Goal: Task Accomplishment & Management: Use online tool/utility

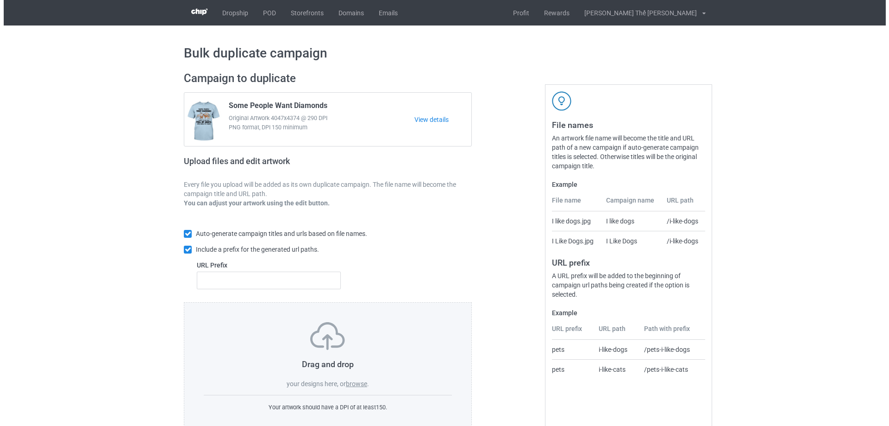
scroll to position [26, 0]
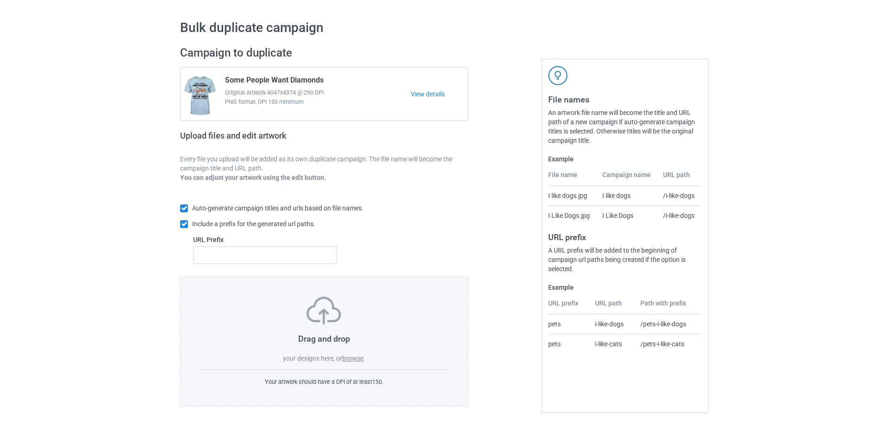
click at [355, 360] on label "browse" at bounding box center [352, 357] width 21 height 7
click at [0, 0] on input "browse" at bounding box center [0, 0] width 0 height 0
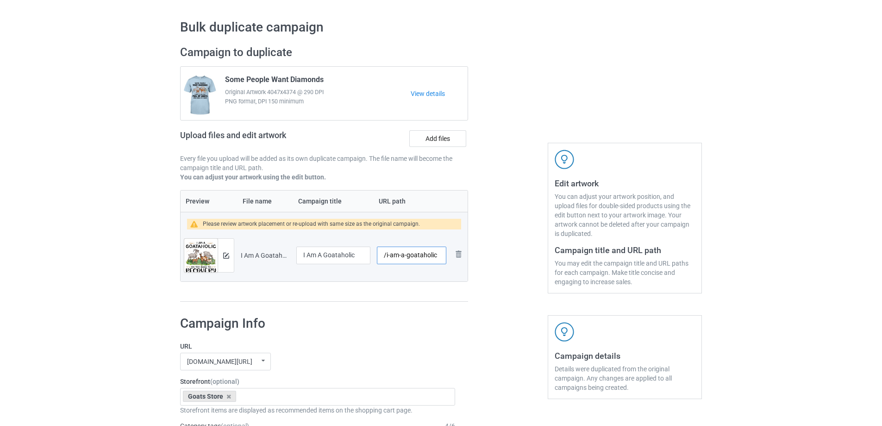
drag, startPoint x: 384, startPoint y: 257, endPoint x: 436, endPoint y: 259, distance: 51.9
click at [436, 259] on input "/i-am-a-goataholic" at bounding box center [411, 255] width 69 height 18
click at [443, 258] on input "/i-am-a-goataholic" at bounding box center [411, 255] width 69 height 18
drag, startPoint x: 439, startPoint y: 257, endPoint x: 386, endPoint y: 255, distance: 52.8
click at [386, 255] on input "/i-am-a-goataholic" at bounding box center [411, 255] width 69 height 18
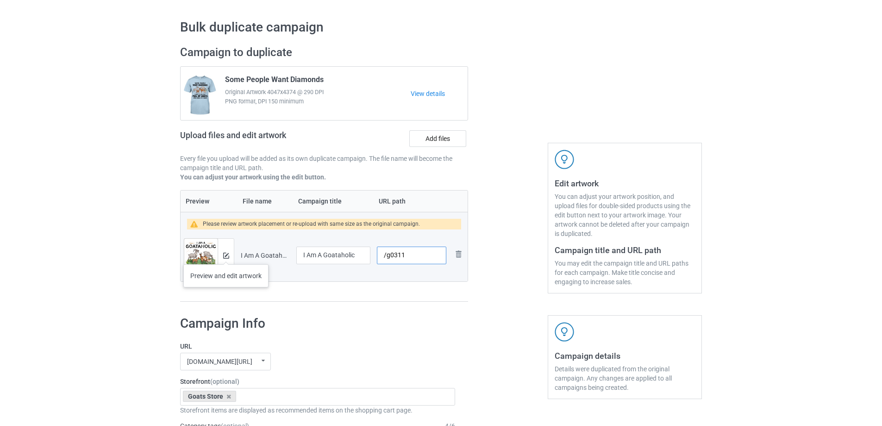
type input "/g0311"
click at [226, 255] on img at bounding box center [226, 255] width 6 height 6
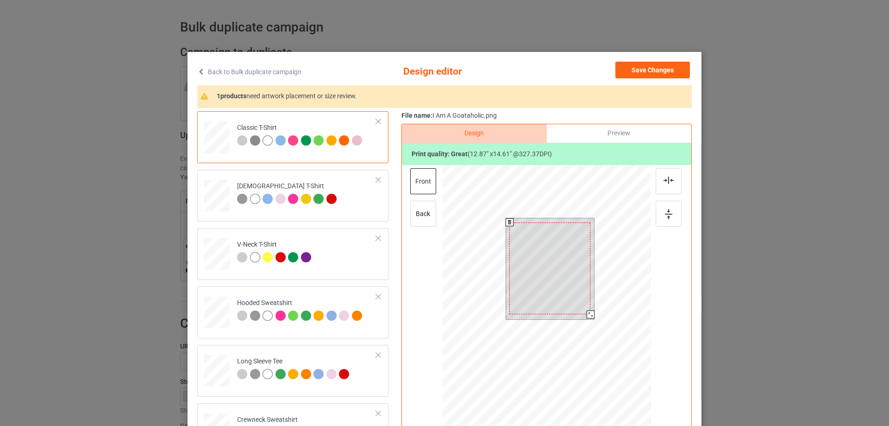
click at [589, 312] on div at bounding box center [591, 314] width 8 height 8
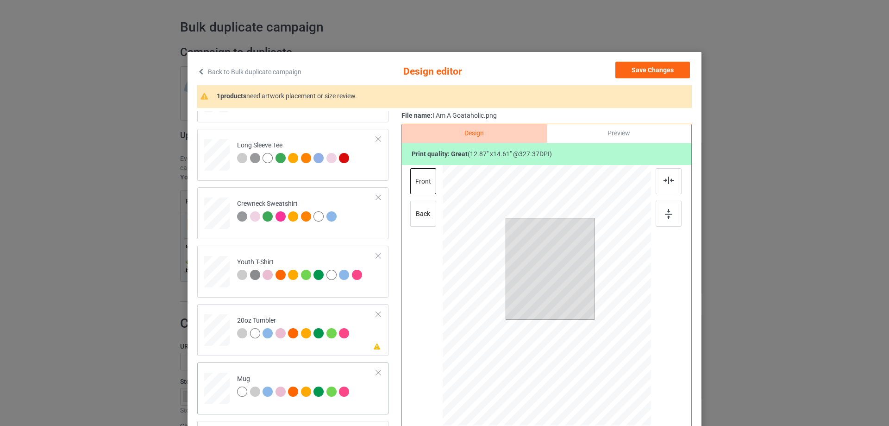
scroll to position [109, 0]
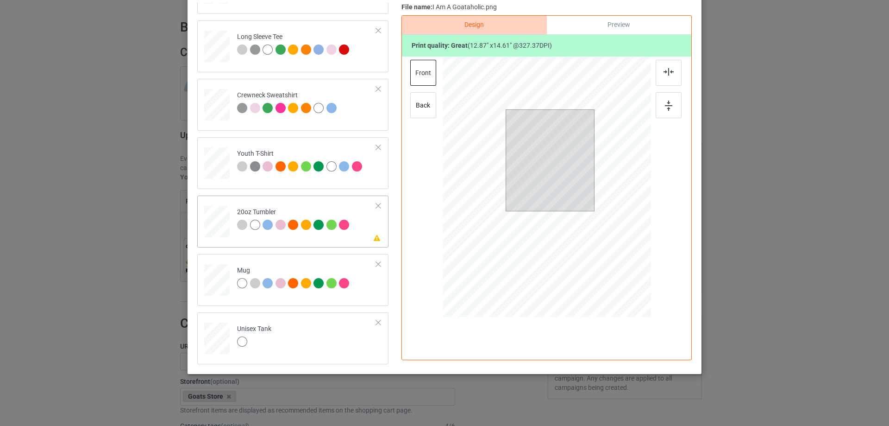
click at [299, 235] on td "Please review artwork placement 20oz Tumbler" at bounding box center [307, 219] width 150 height 41
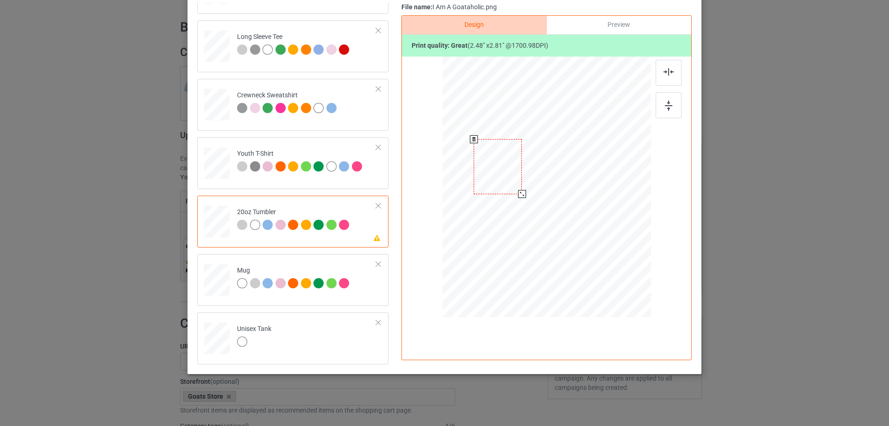
click at [494, 177] on div at bounding box center [498, 166] width 48 height 55
click at [522, 196] on div at bounding box center [523, 194] width 8 height 8
click at [504, 177] on div at bounding box center [497, 166] width 50 height 56
click at [518, 192] on div at bounding box center [522, 194] width 8 height 8
click at [306, 297] on td "Mug" at bounding box center [307, 278] width 150 height 41
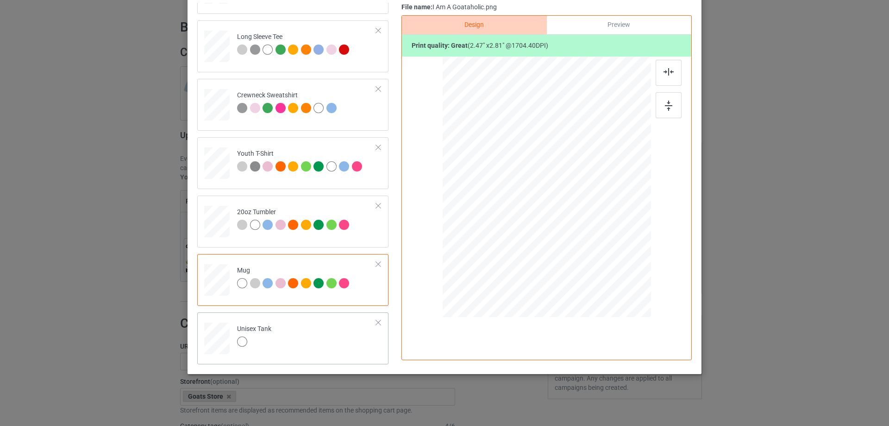
click at [306, 325] on td "Unisex Tank" at bounding box center [307, 336] width 150 height 41
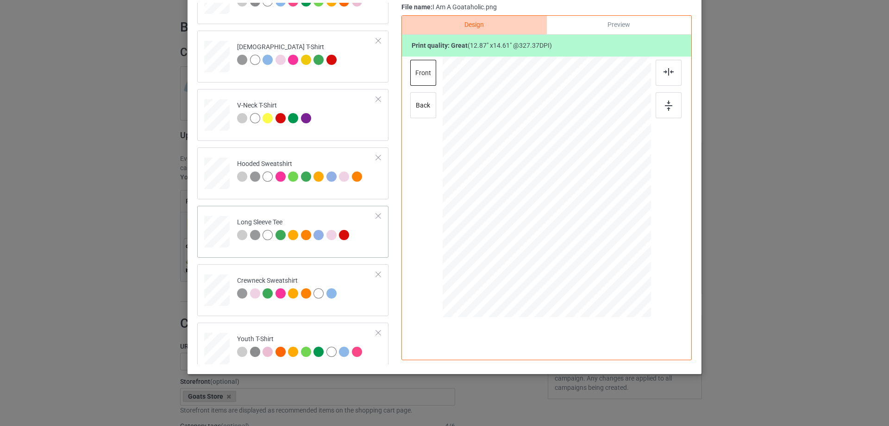
scroll to position [0, 0]
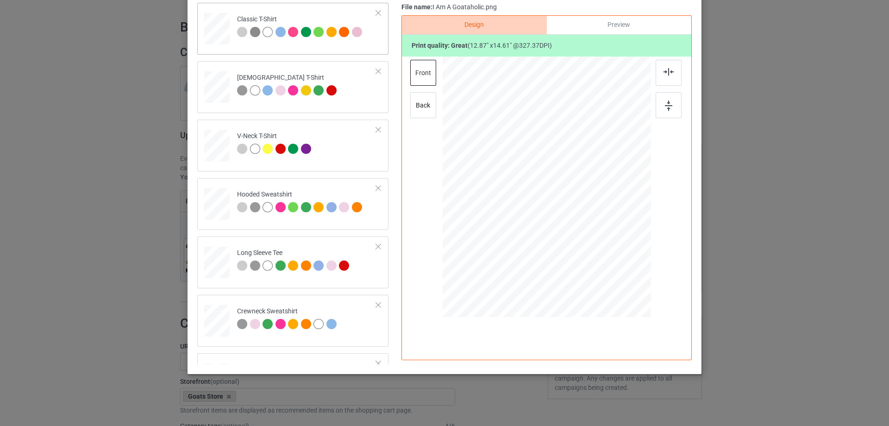
click at [319, 47] on td "Classic T-Shirt" at bounding box center [307, 26] width 150 height 41
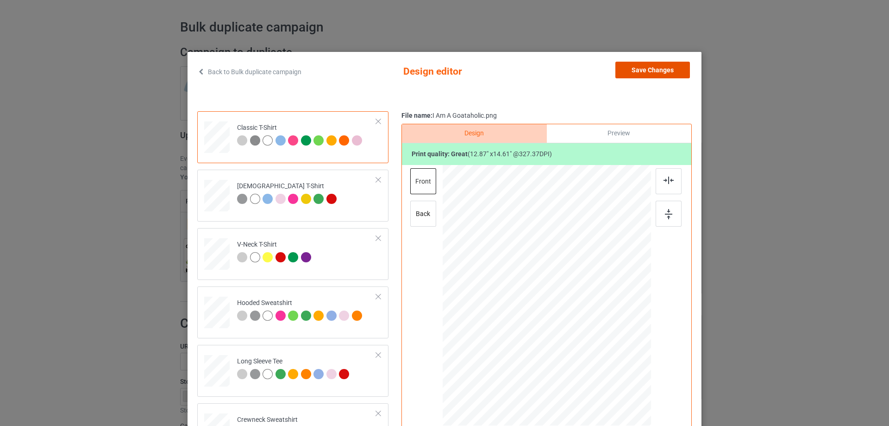
click at [635, 68] on button "Save Changes" at bounding box center [653, 70] width 75 height 17
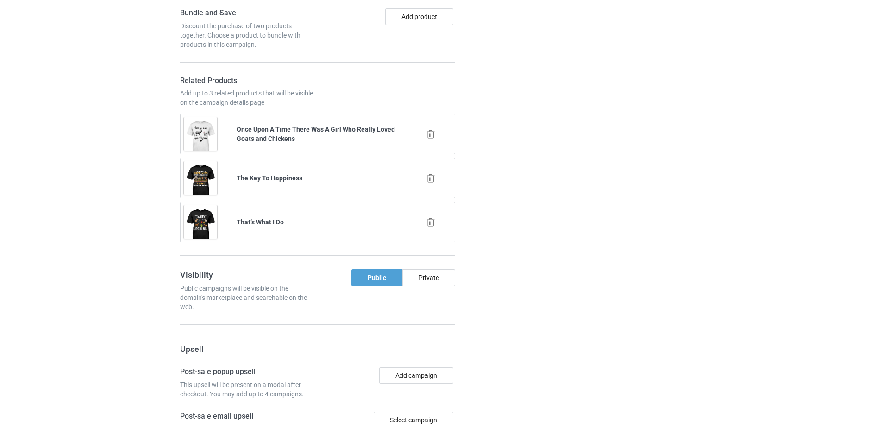
scroll to position [899, 0]
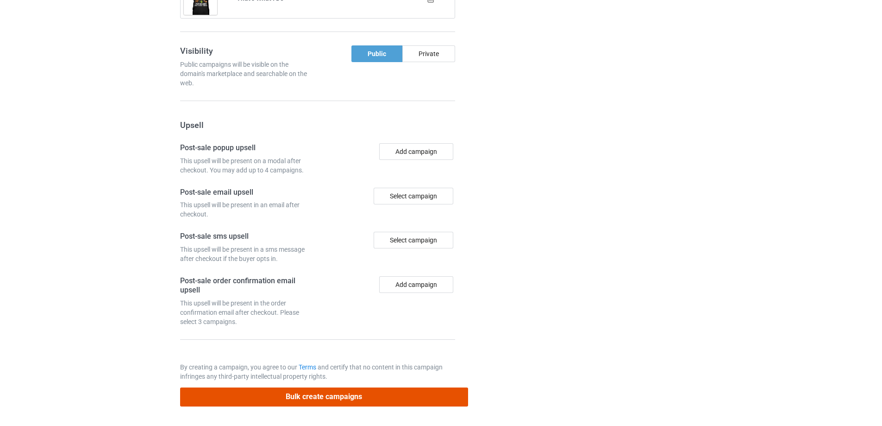
click at [309, 394] on button "Bulk create campaigns" at bounding box center [324, 396] width 288 height 19
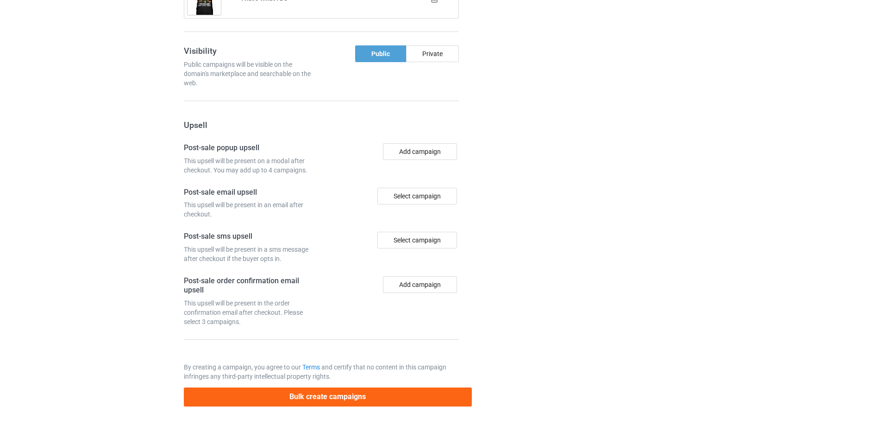
scroll to position [0, 0]
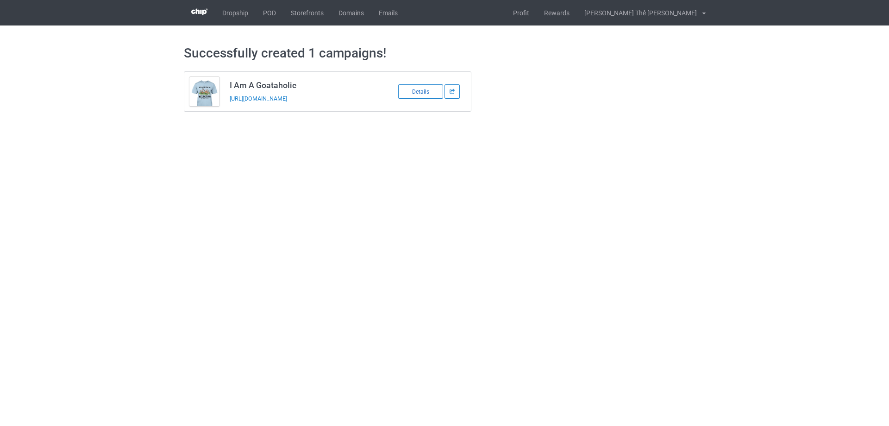
click at [419, 92] on div "Details" at bounding box center [420, 91] width 45 height 14
